Goal: Transaction & Acquisition: Purchase product/service

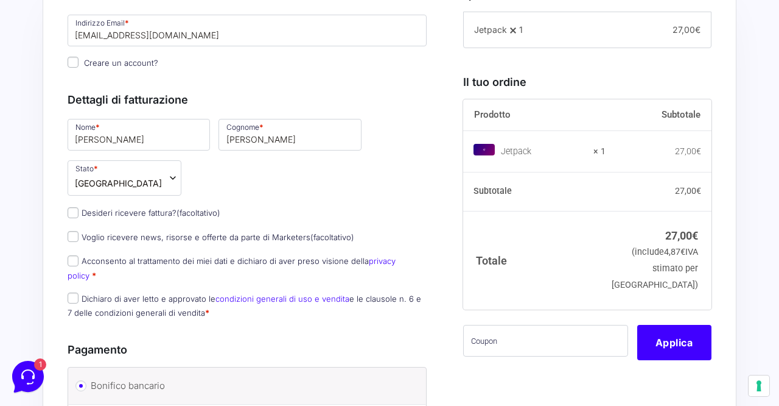
scroll to position [261, 0]
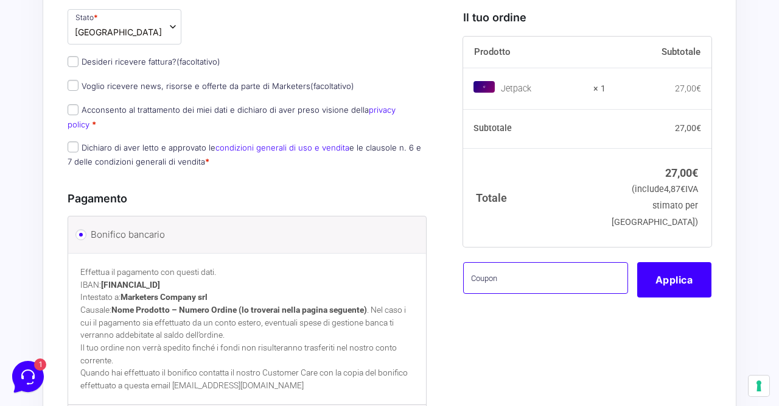
click at [515, 280] on input "text" at bounding box center [545, 278] width 165 height 32
type input "mbgtest"
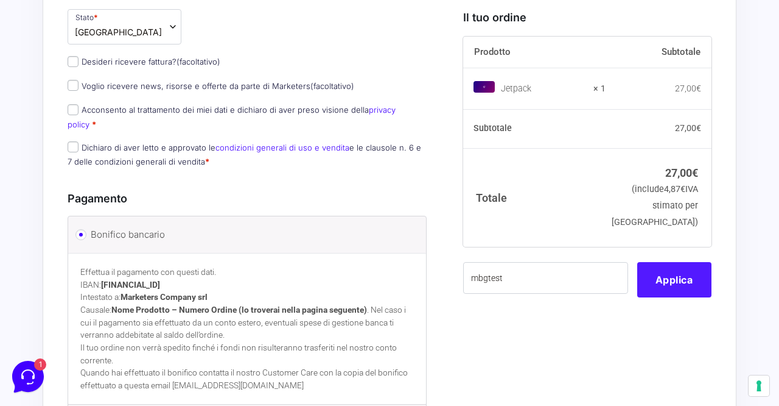
click at [678, 281] on button "Applica" at bounding box center [675, 279] width 74 height 35
click at [675, 281] on button "Applica" at bounding box center [675, 279] width 74 height 35
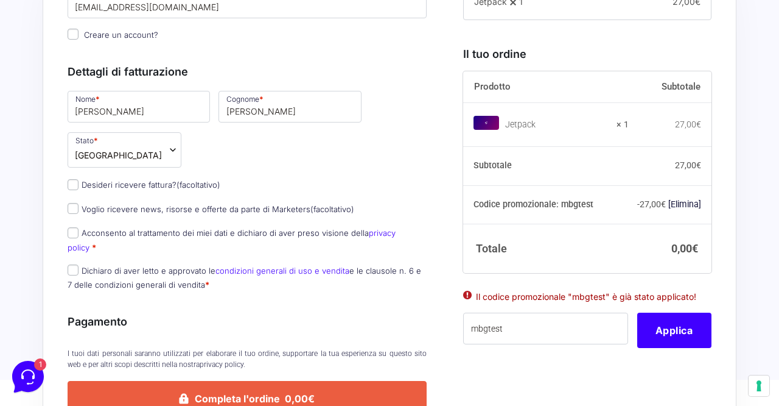
scroll to position [169, 0]
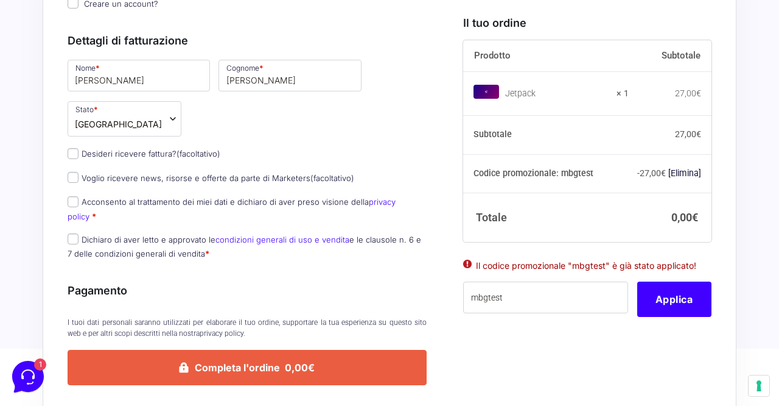
click at [127, 233] on span "Dichiaro di aver letto e approvato le condizioni generali di uso e vendita e le…" at bounding box center [245, 246] width 354 height 26
click at [127, 234] on label "Dichiaro di aver letto e approvato le condizioni generali di uso e vendita e le…" at bounding box center [245, 246] width 354 height 24
click at [79, 233] on input "Dichiaro di aver letto e approvato le condizioni generali di uso e vendita e le…" at bounding box center [73, 238] width 11 height 11
checkbox input "true"
click at [123, 197] on label "Acconsento al trattamento dei miei dati e dichiaro di aver preso visione della …" at bounding box center [232, 209] width 328 height 24
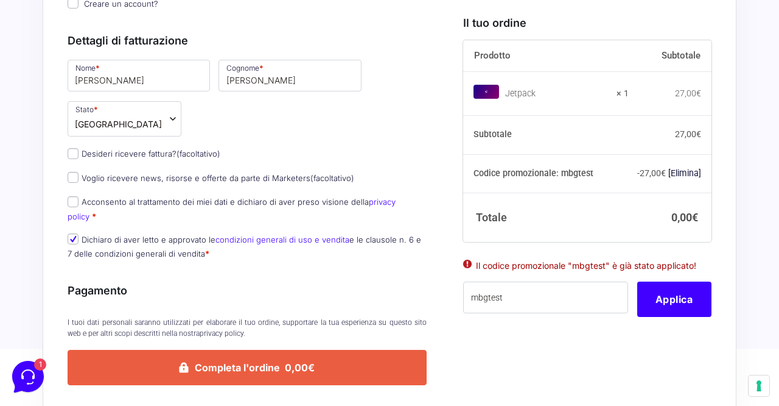
click at [79, 197] on input "Acconsento al trattamento dei miei dati e dichiaro di aver preso visione della …" at bounding box center [73, 201] width 11 height 11
checkbox input "true"
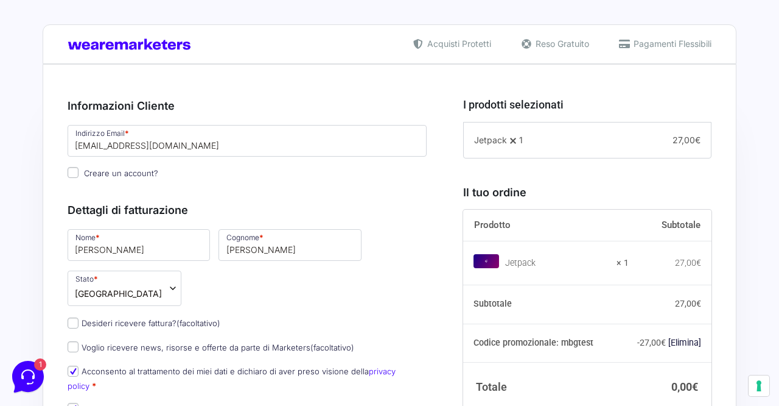
scroll to position [0, 0]
